Goal: Transaction & Acquisition: Download file/media

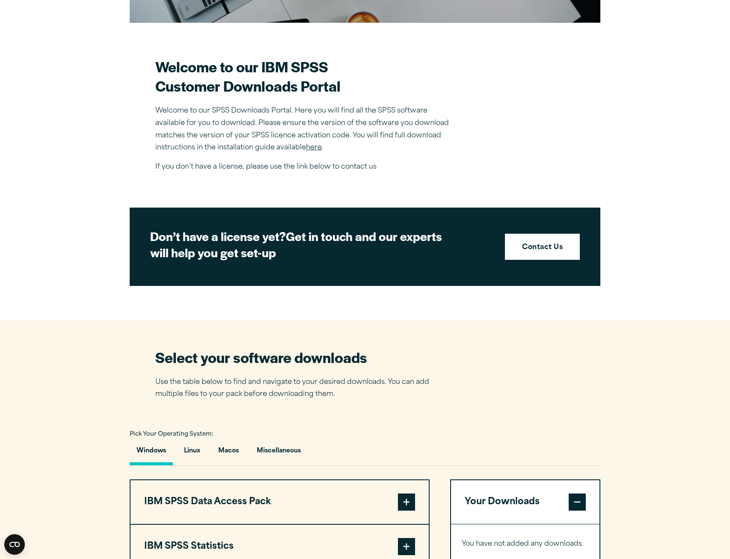
scroll to position [428, 0]
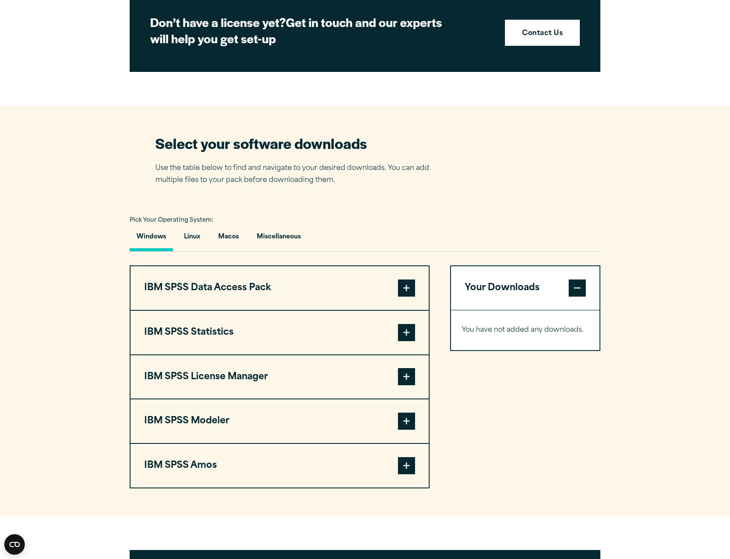
click at [264, 425] on button "IBM SPSS Modeler" at bounding box center [280, 421] width 298 height 44
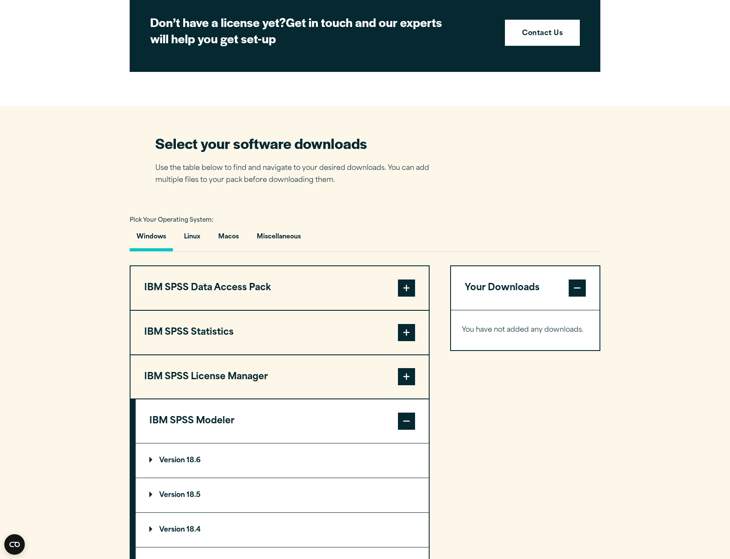
click at [196, 464] on p "Version 18.6" at bounding box center [174, 460] width 51 height 7
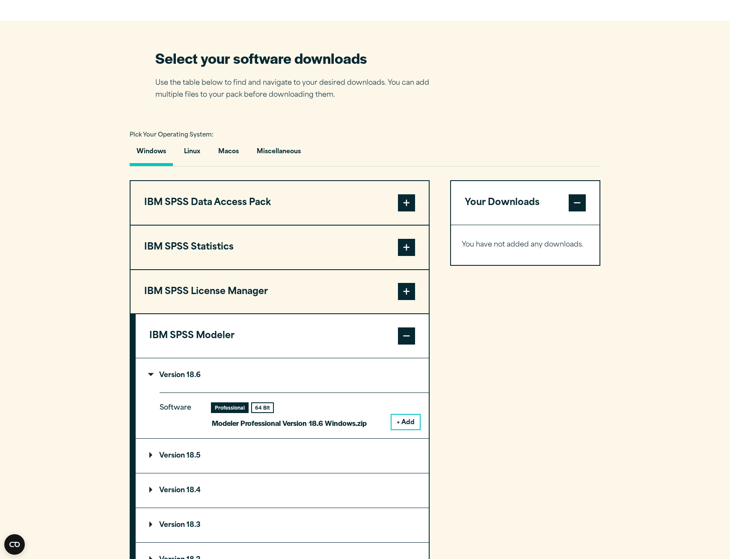
scroll to position [514, 0]
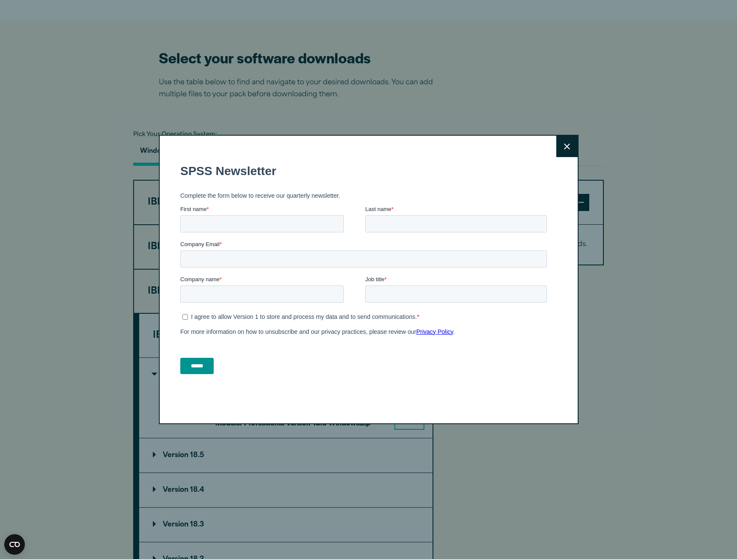
click at [564, 144] on icon at bounding box center [567, 146] width 6 height 6
